Goal: Navigation & Orientation: Find specific page/section

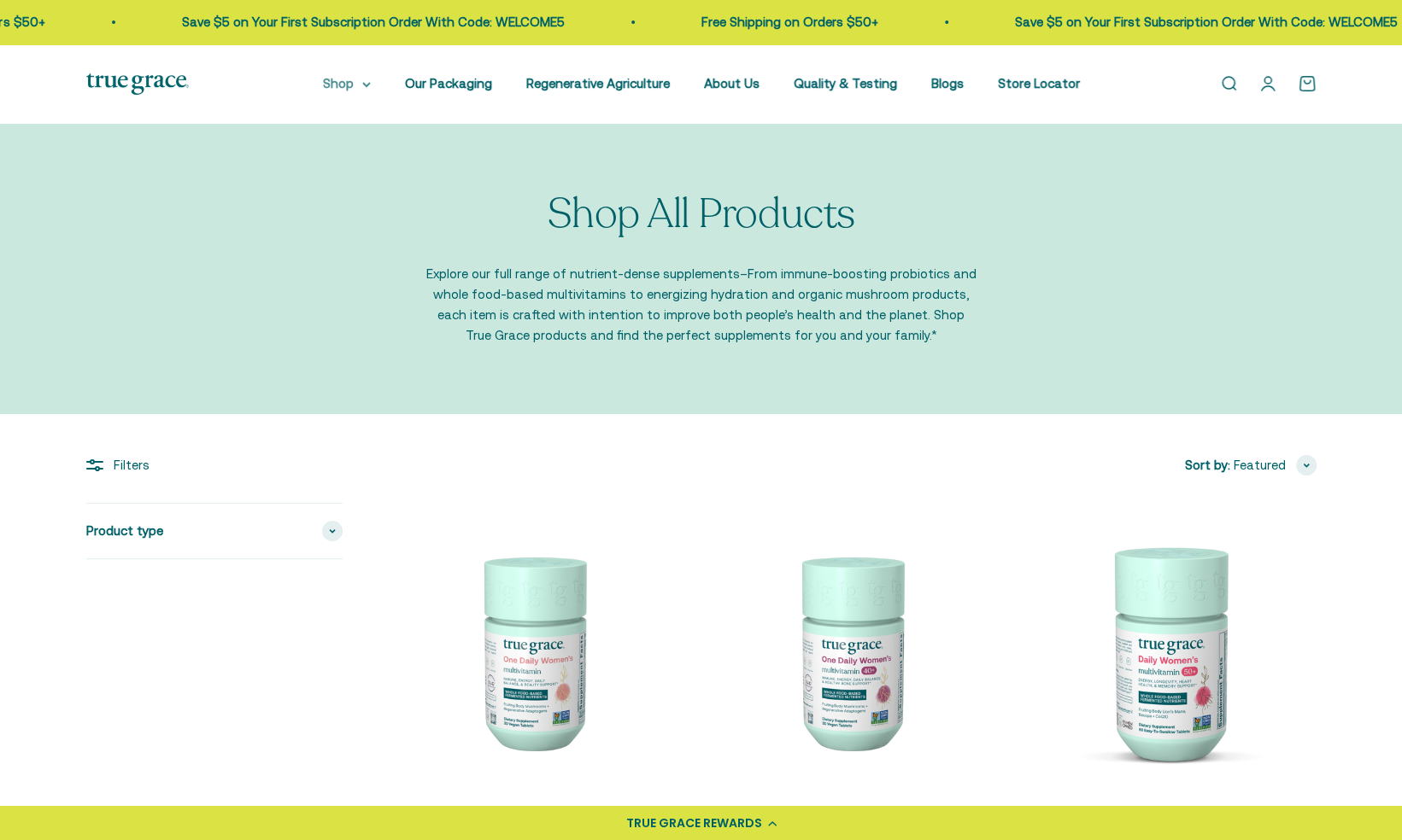
click at [367, 86] on summary "Shop" at bounding box center [347, 84] width 48 height 21
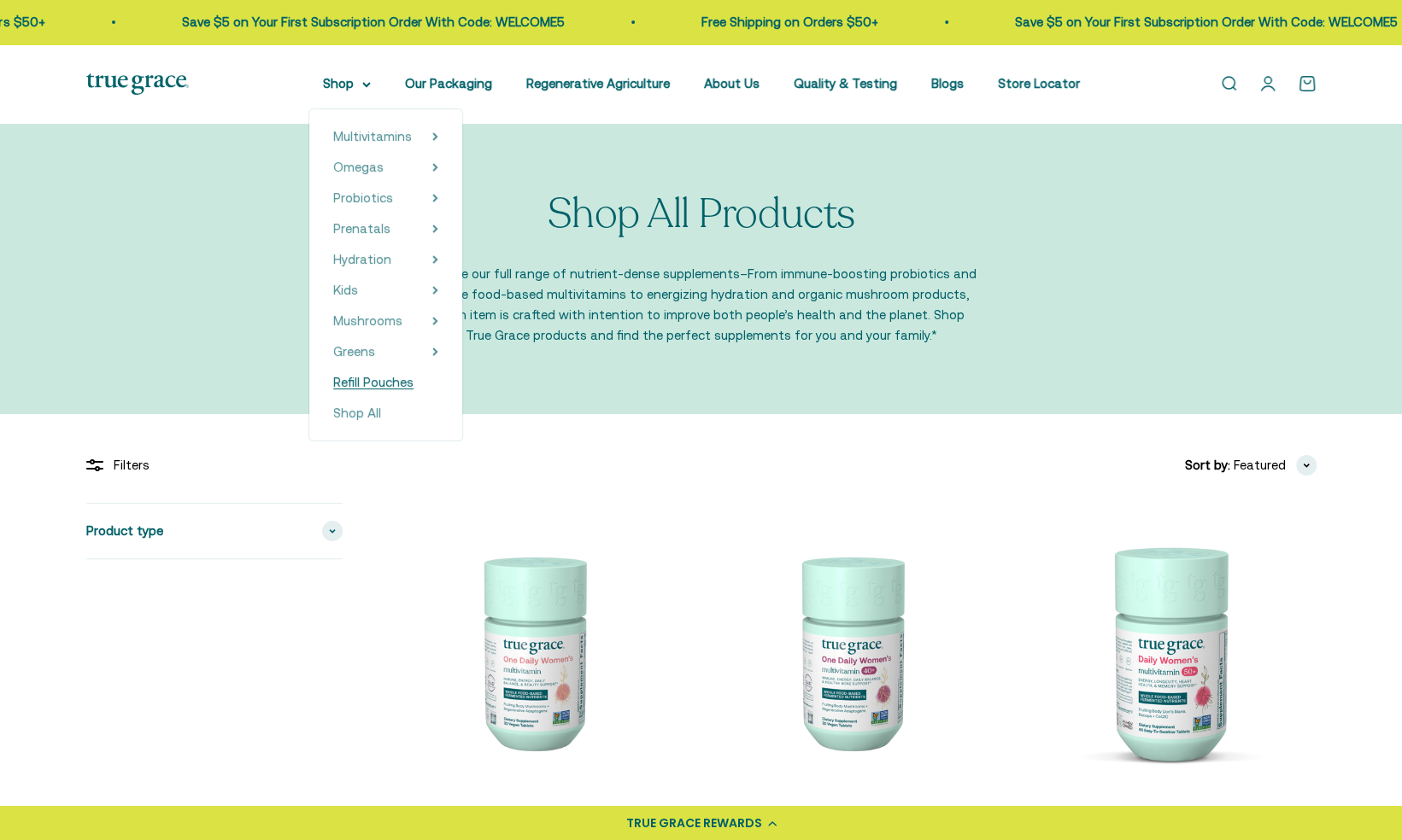
click at [365, 389] on span "Refill Pouches" at bounding box center [373, 381] width 80 height 14
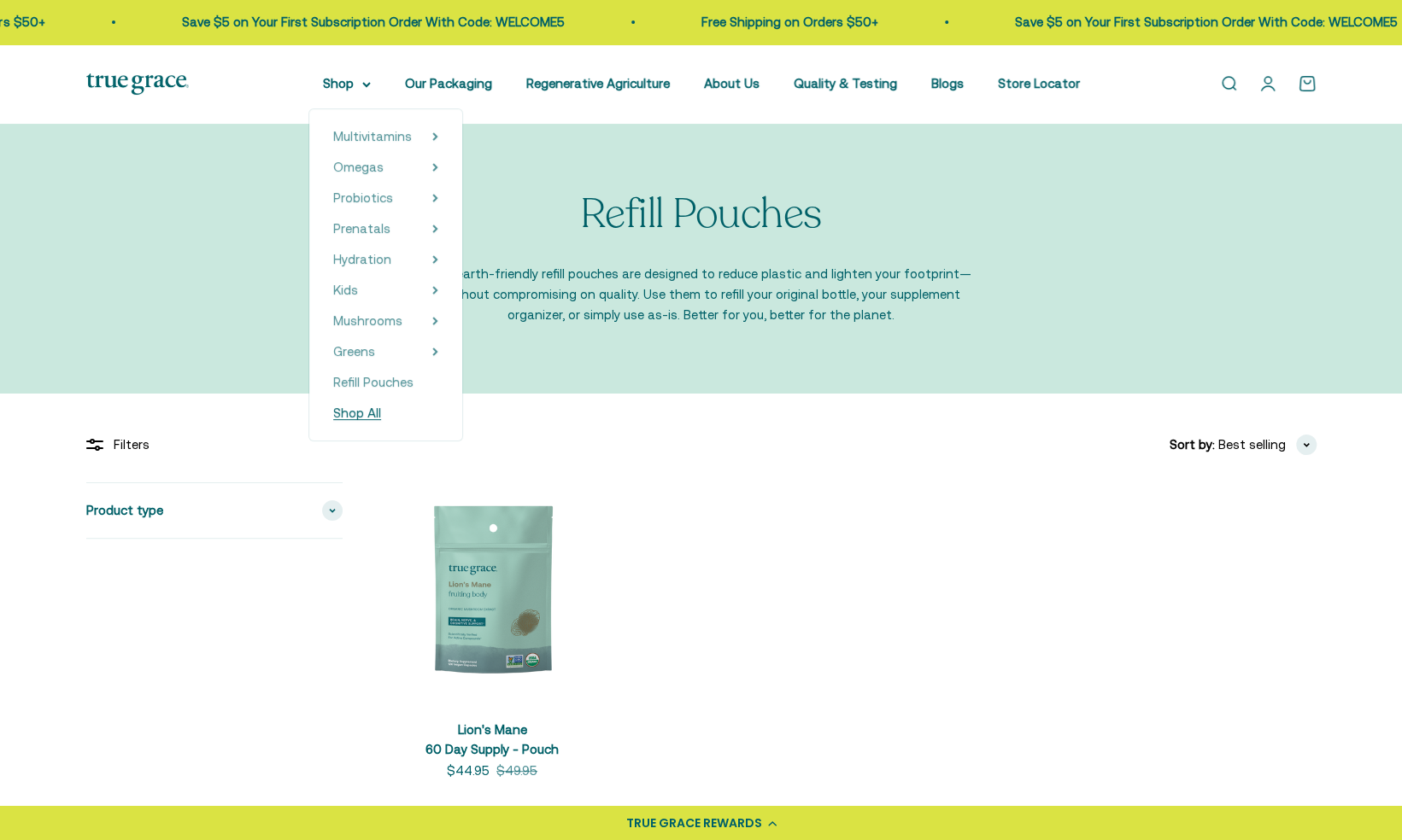
click at [367, 416] on span "Shop All" at bounding box center [357, 412] width 48 height 14
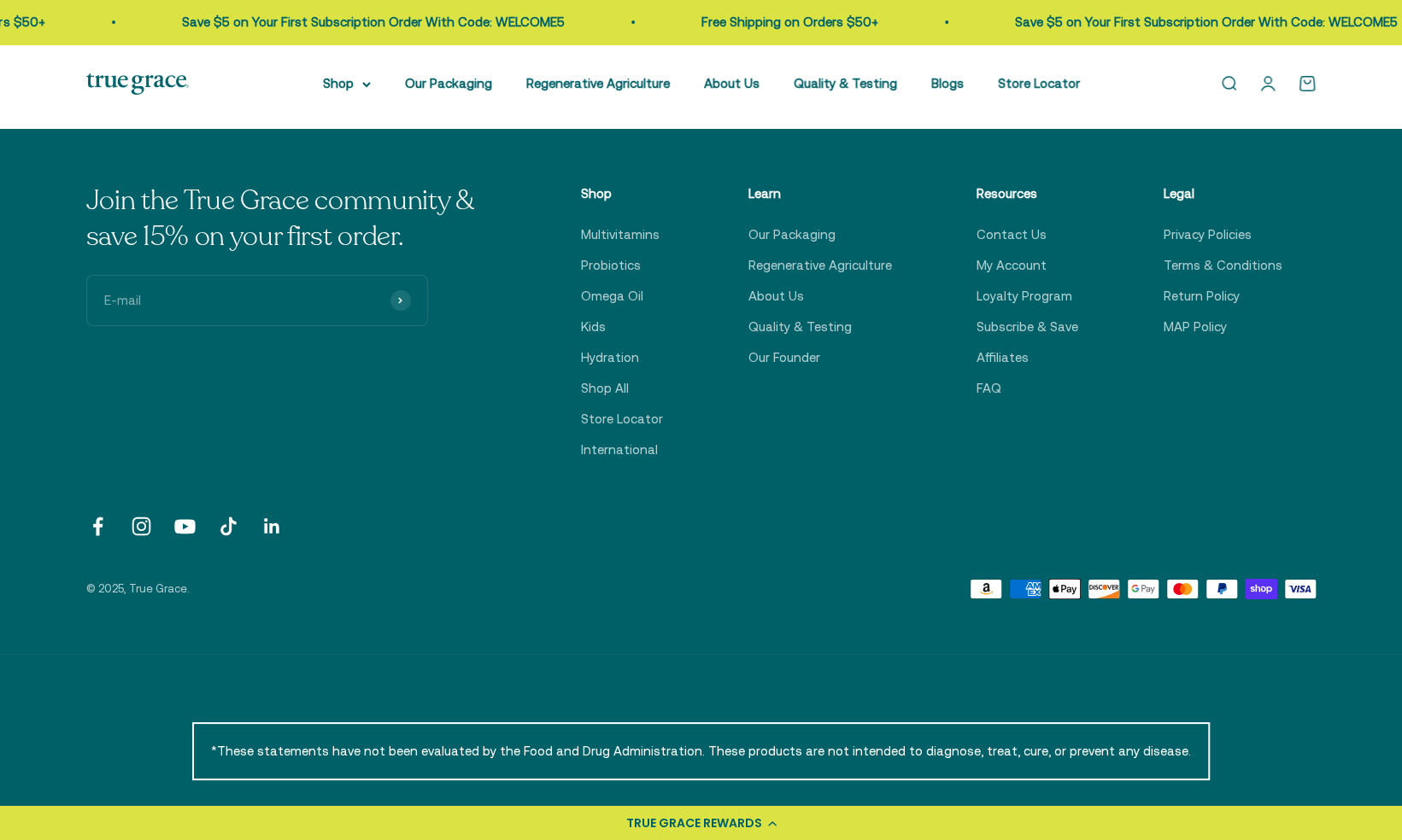
scroll to position [3838, 0]
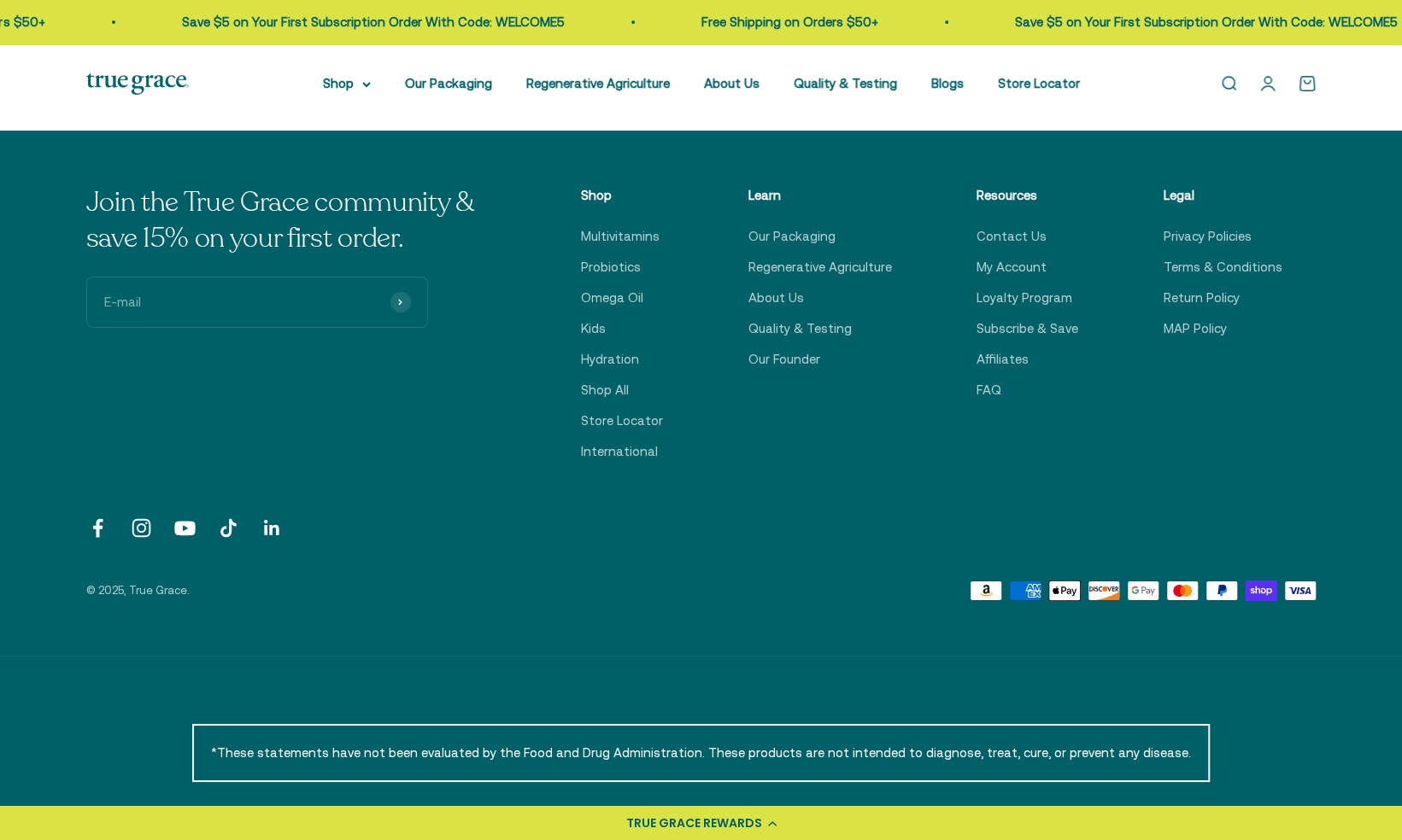
click at [187, 525] on link "Follow on YouTube" at bounding box center [185, 528] width 23 height 23
click at [142, 525] on link "Follow on Instagram" at bounding box center [141, 528] width 23 height 23
